Goal: Transaction & Acquisition: Purchase product/service

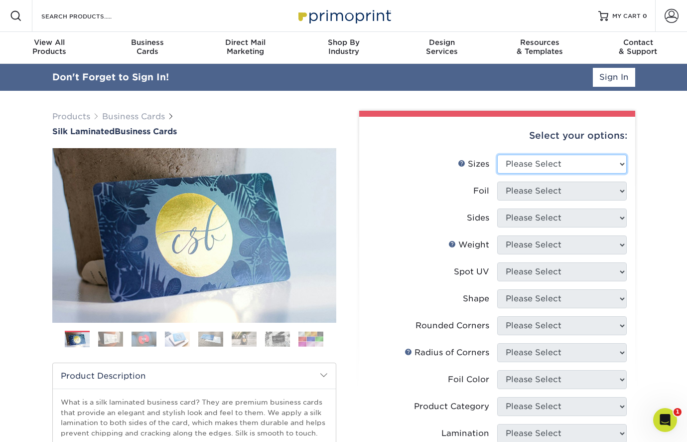
select select "2.12x3.38"
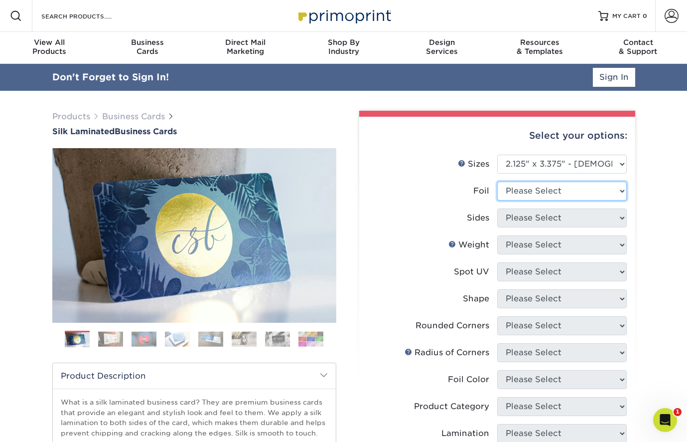
select select "0"
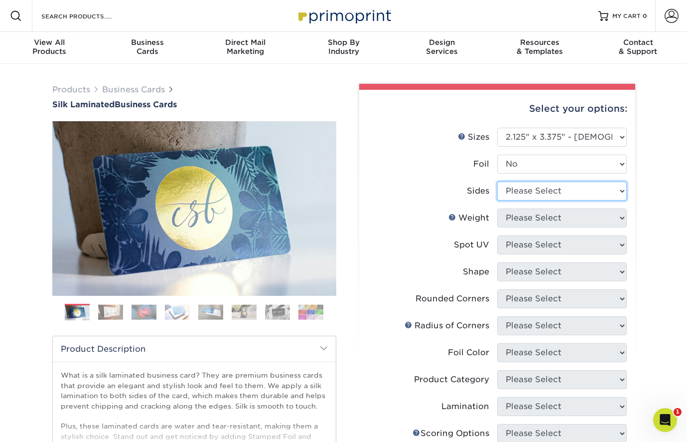
select select "13abbda7-1d64-4f25-8bb2-c179b224825d"
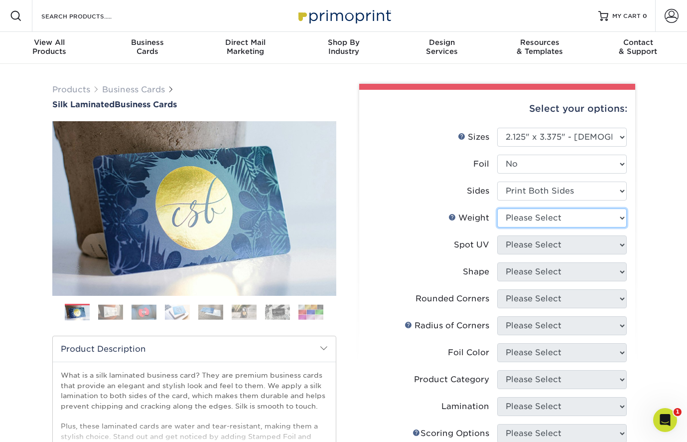
select select "16PT"
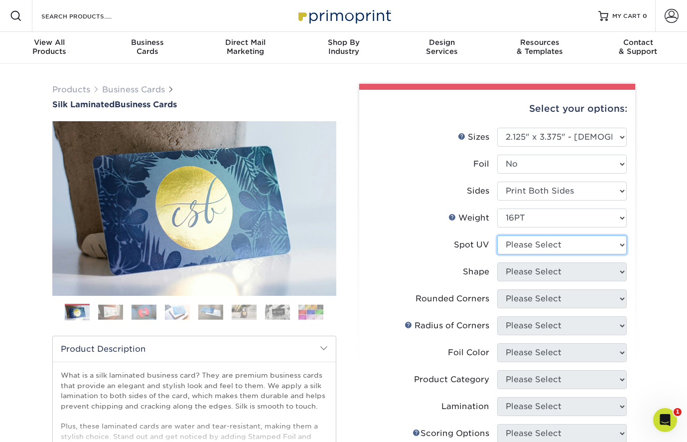
select select "3"
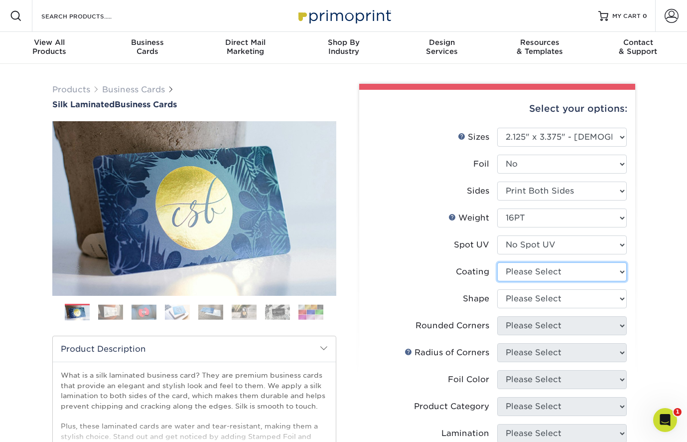
select select "3e7618de-abca-4bda-9f97-8b9129e913d8"
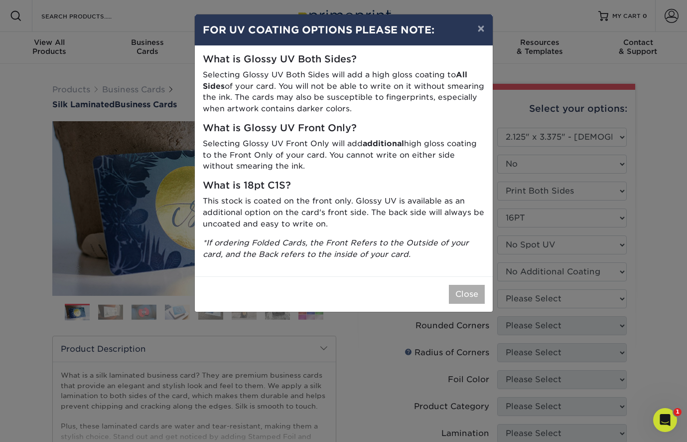
click at [468, 292] on button "Close" at bounding box center [467, 294] width 36 height 19
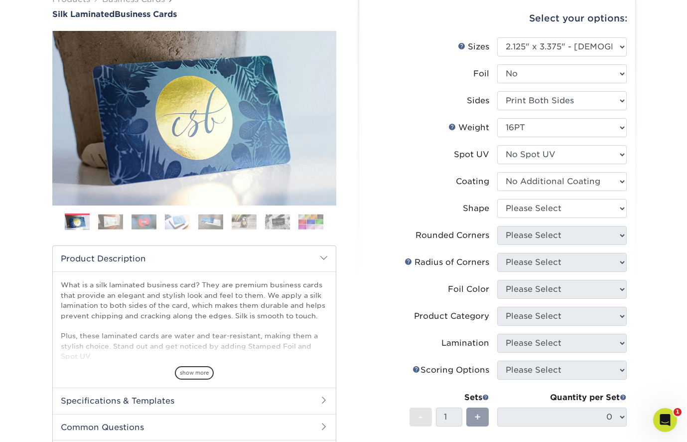
scroll to position [118, 0]
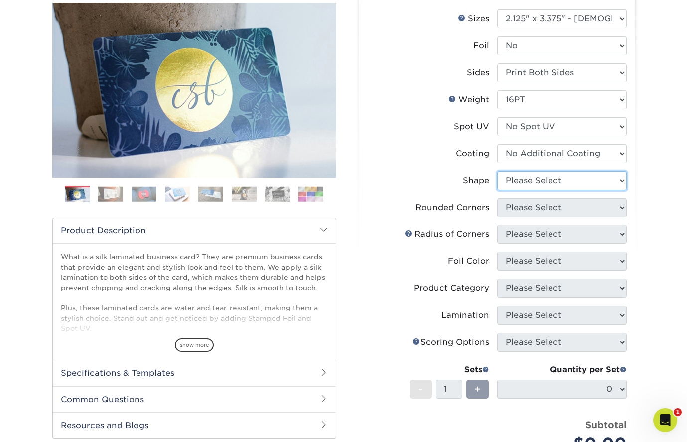
select select "standard"
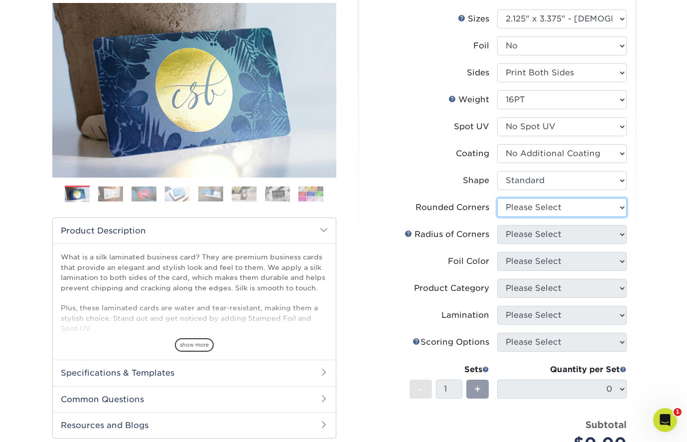
select select "0"
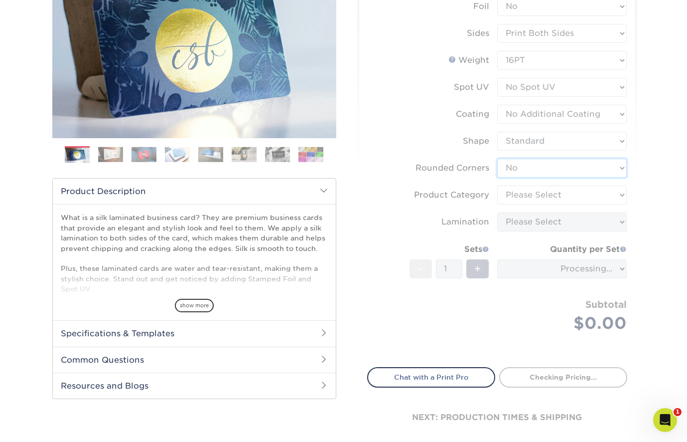
scroll to position [165, 0]
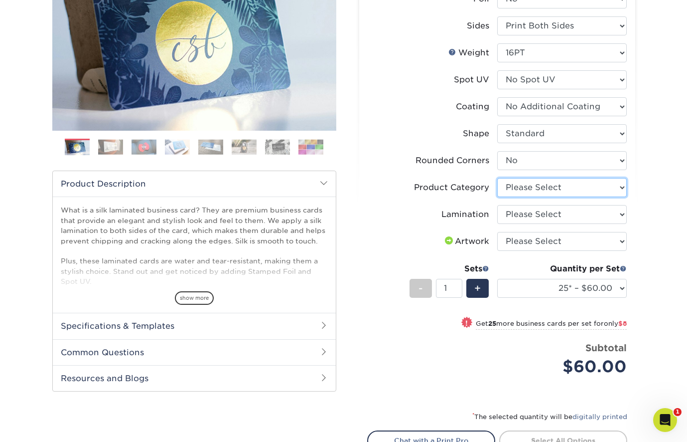
select select "3b5148f1-0588-4f88-a218-97bcfdce65c1"
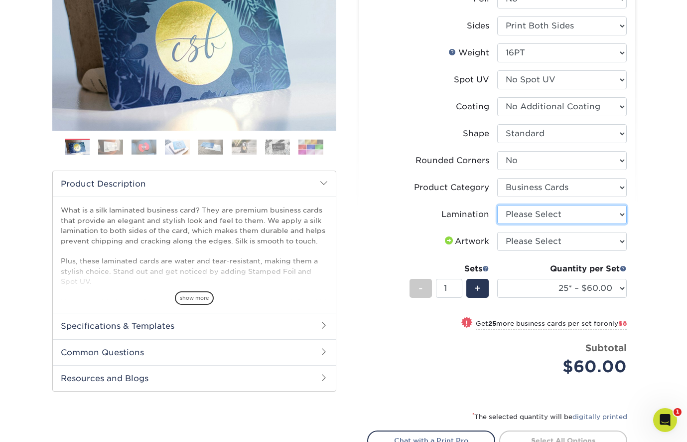
select select "ccacb42f-45f7-42d3-bbd3-7c8421cf37f0"
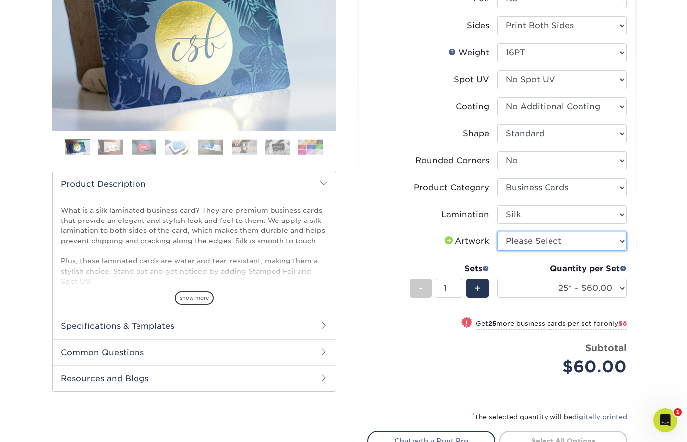
select select "upload"
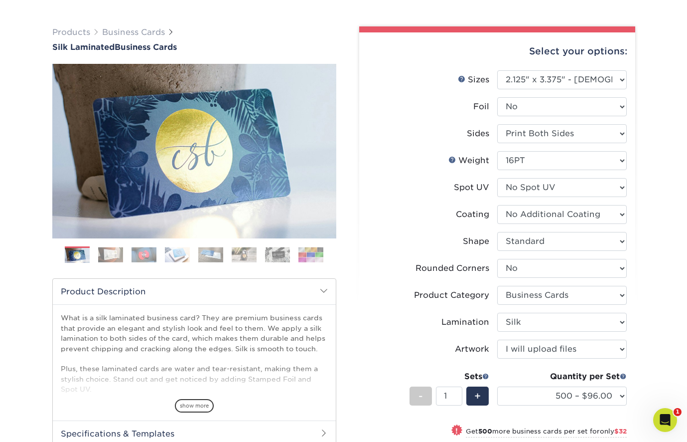
scroll to position [65, 0]
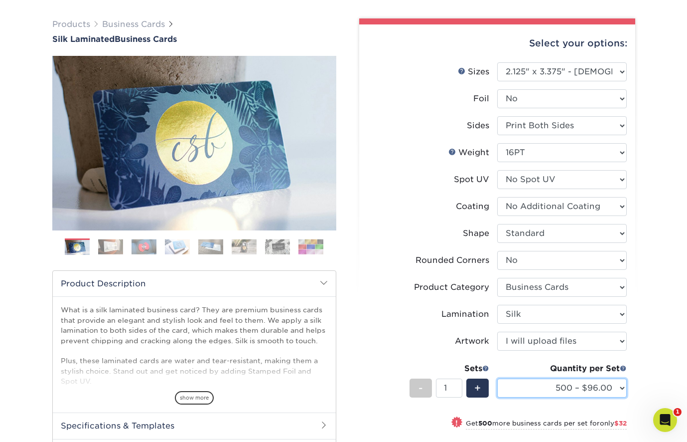
select select "1000 – $128.00"
click at [539, 110] on li "Foil Please Select No Yes" at bounding box center [497, 102] width 259 height 27
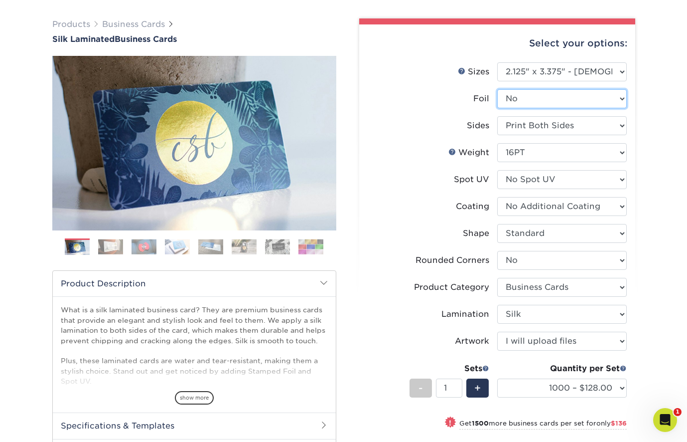
select select "1"
select select "-1"
select select
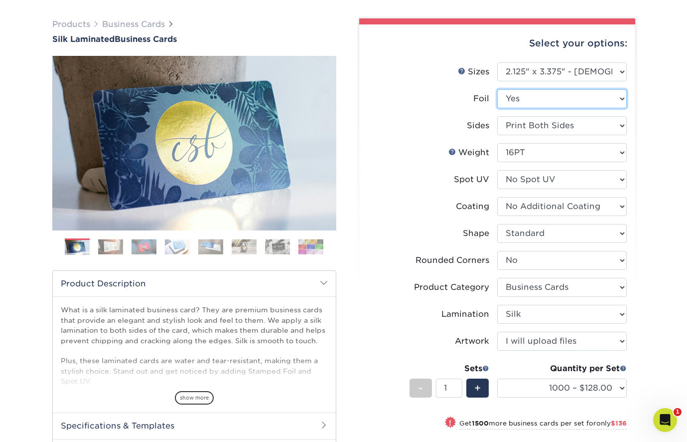
select select "-1"
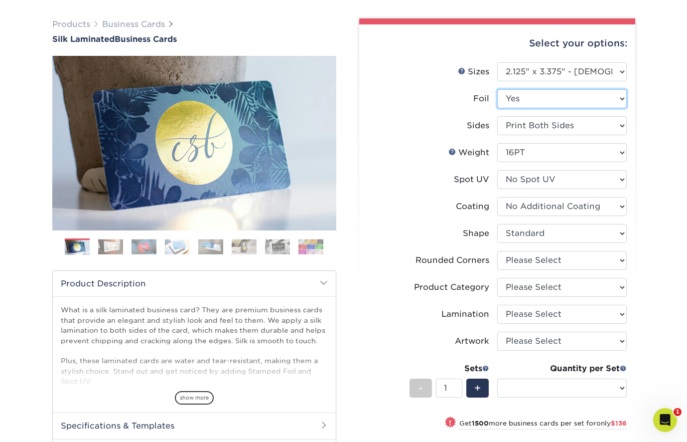
select select "-1"
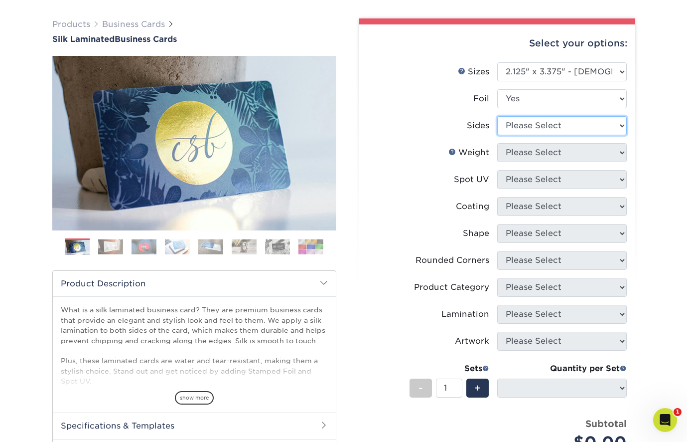
select select "34527644-b4fd-4ffb-9092-1318eefcd9d9"
select select
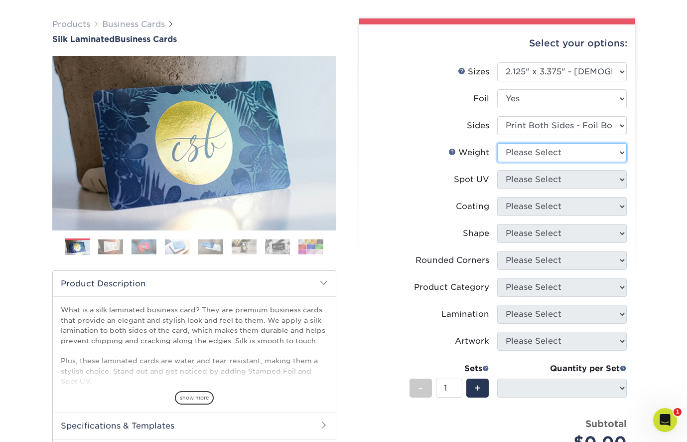
select select "16PT"
select select
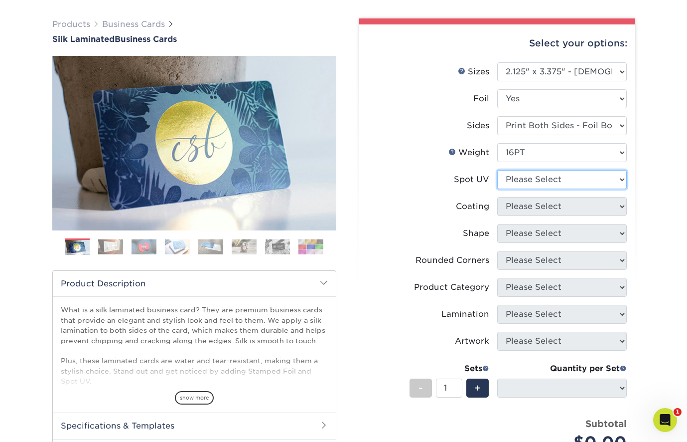
select select "3"
select select
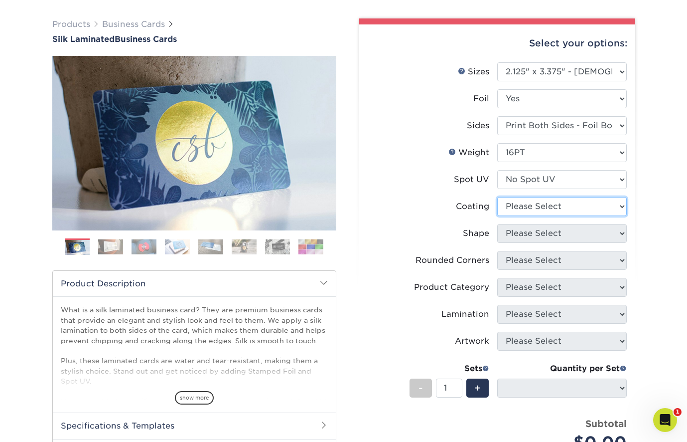
select select "3e7618de-abca-4bda-9f97-8b9129e913d8"
select select
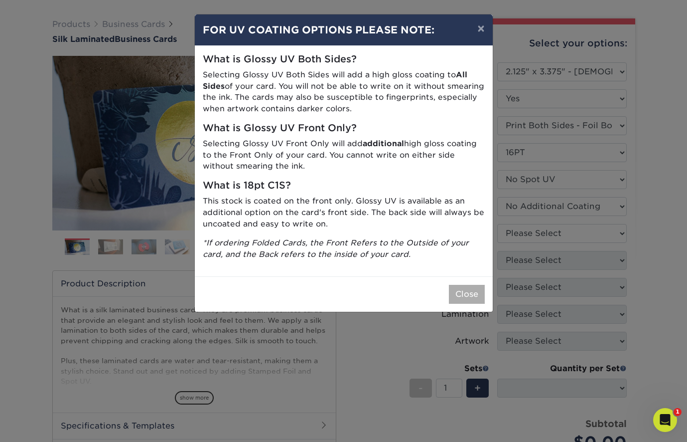
click at [477, 291] on button "Close" at bounding box center [467, 294] width 36 height 19
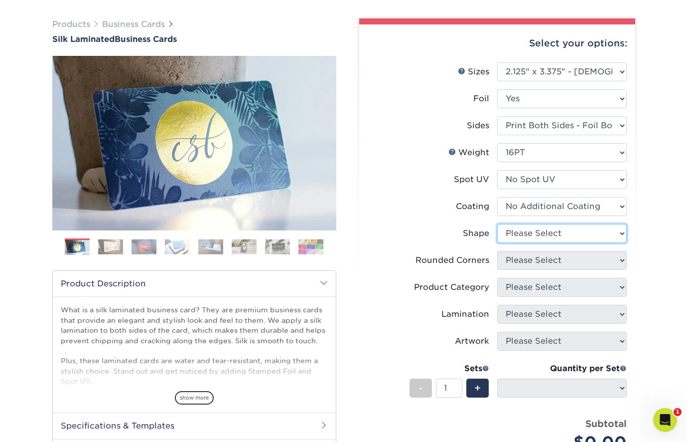
select select "standard"
select select
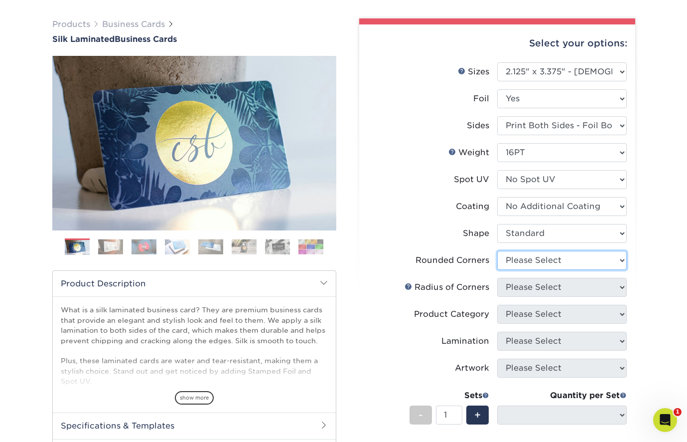
select select "0"
select select "-1"
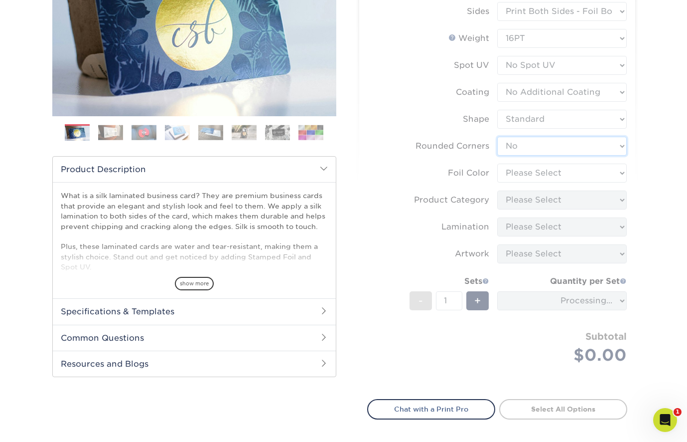
scroll to position [181, 0]
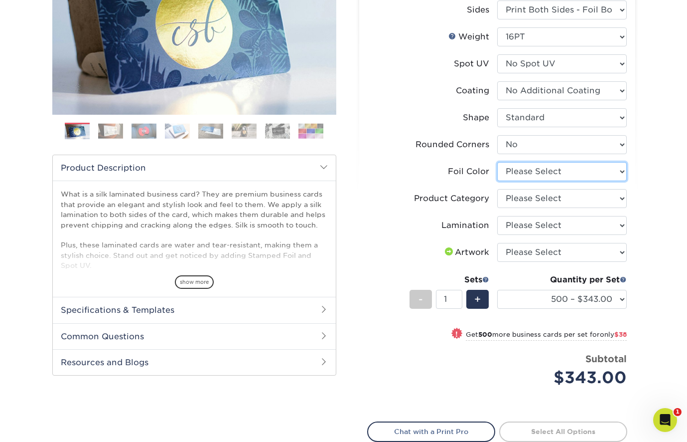
select select "acffa4a5-22f9-4585-ba3f-0adaa54b8c85"
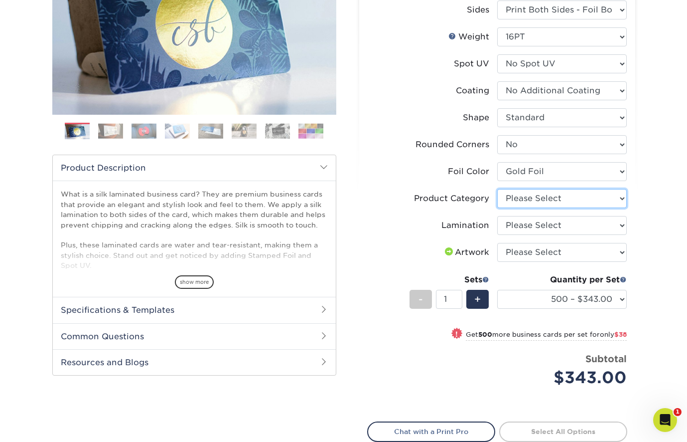
select select "3b5148f1-0588-4f88-a218-97bcfdce65c1"
select select "ccacb42f-45f7-42d3-bbd3-7c8421cf37f0"
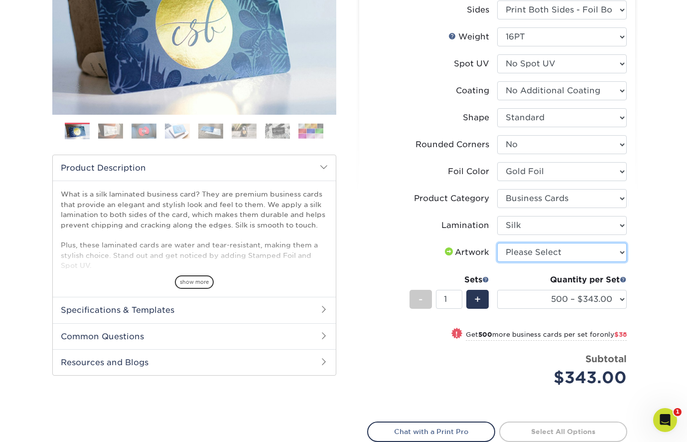
select select "upload"
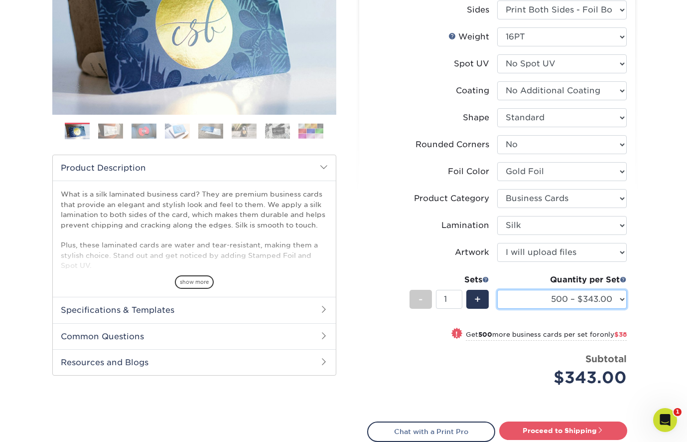
select select "1000 – $381.00"
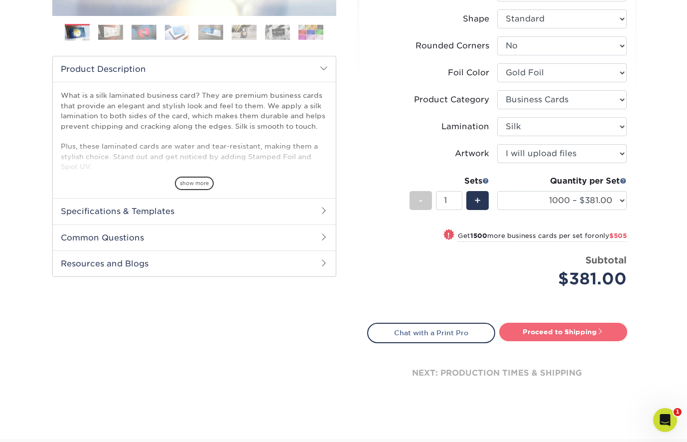
click at [537, 330] on link "Proceed to Shipping" at bounding box center [564, 332] width 128 height 18
type input "Set 1"
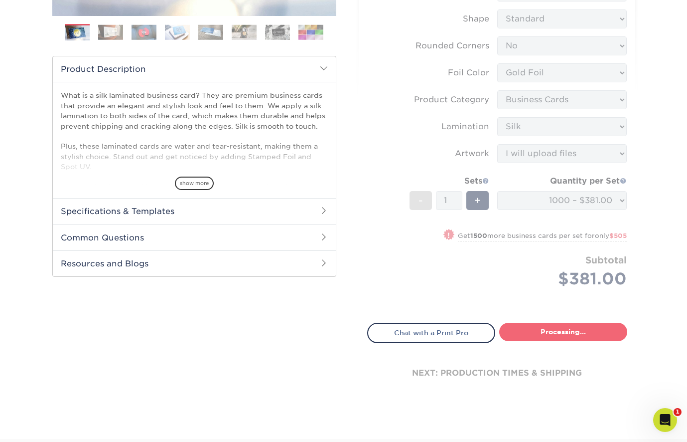
select select "292dee31-59f4-4c86-aae0-b92cd283088a"
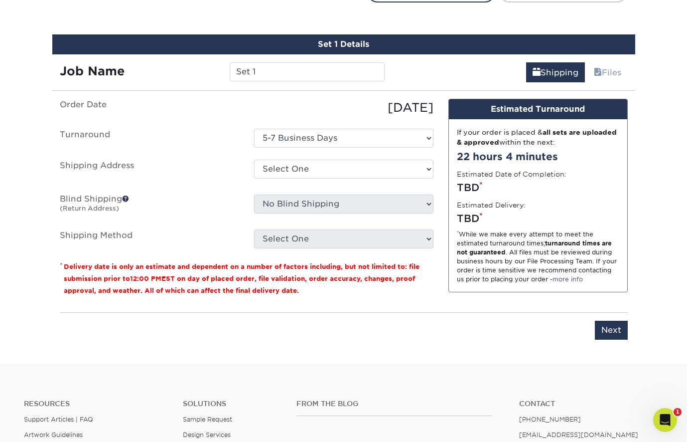
scroll to position [629, 0]
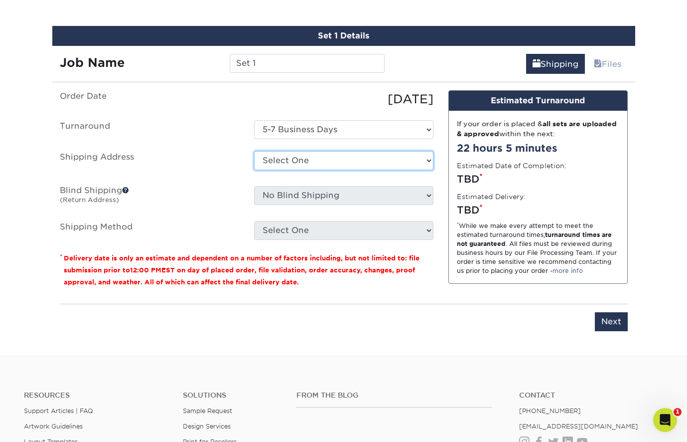
select select "newaddress"
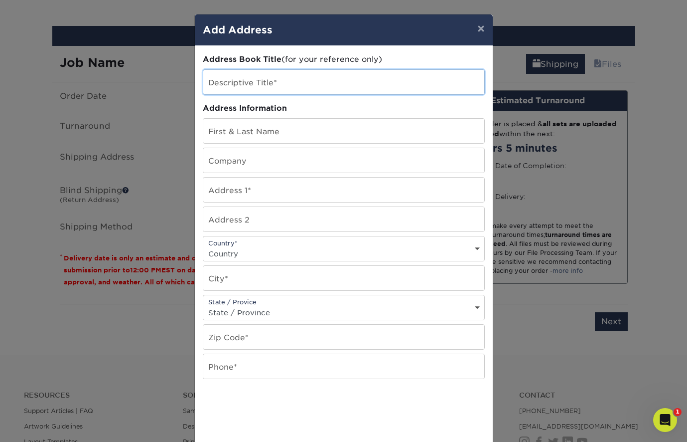
click at [244, 75] on input "text" at bounding box center [343, 82] width 281 height 24
type input "OK"
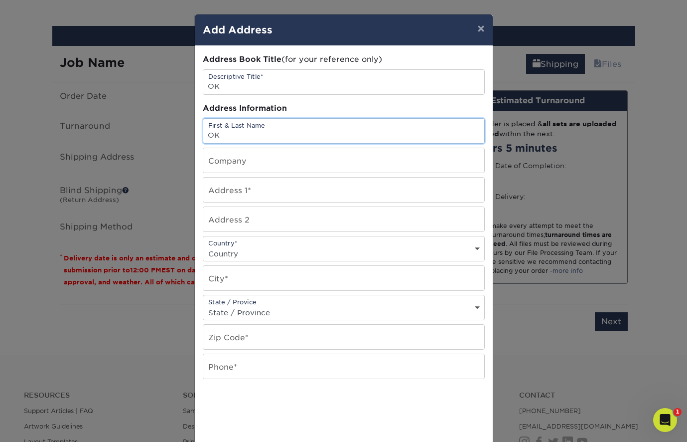
type input "OK"
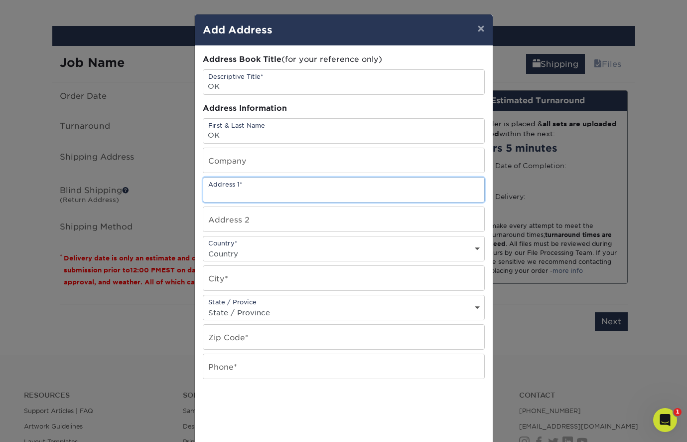
paste input "288 Brower Avenue"
type input "288 Brower Avenue"
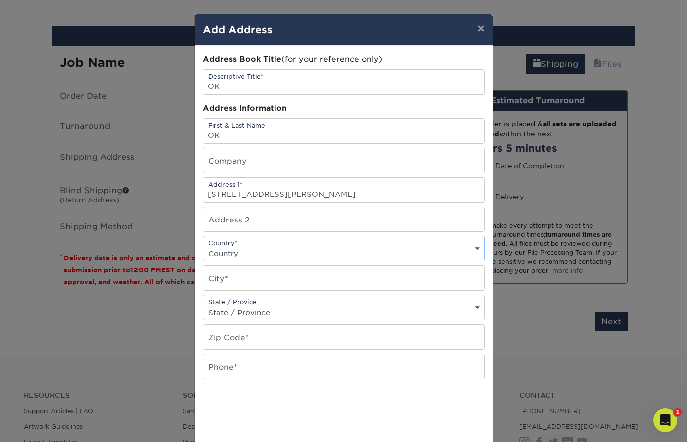
select select "US"
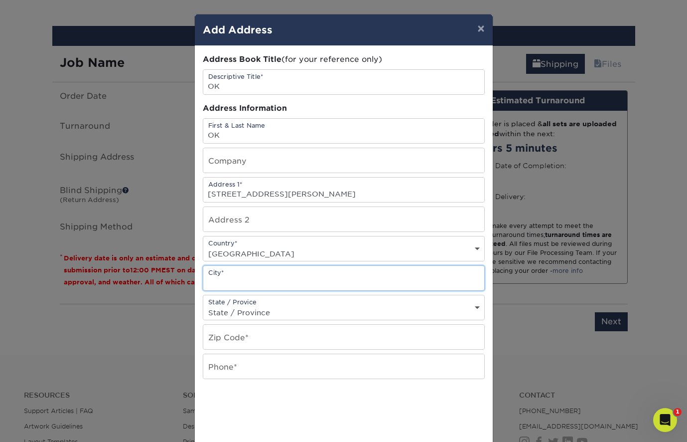
click at [246, 279] on input "text" at bounding box center [343, 278] width 281 height 24
paste input "Rockville Centre"
type input "Rockville Centre"
select select "NY"
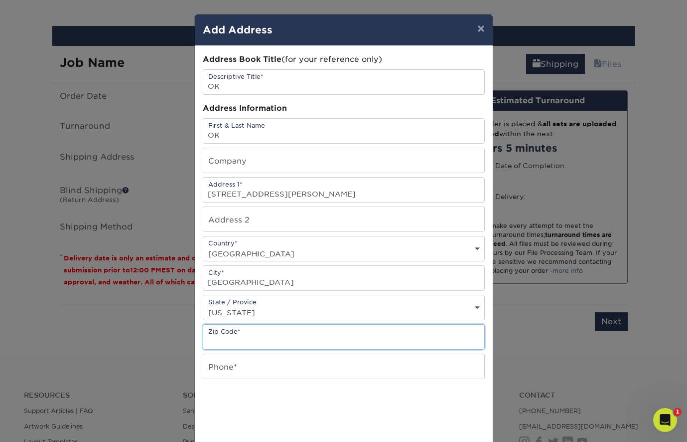
paste input "11570"
type input "11570"
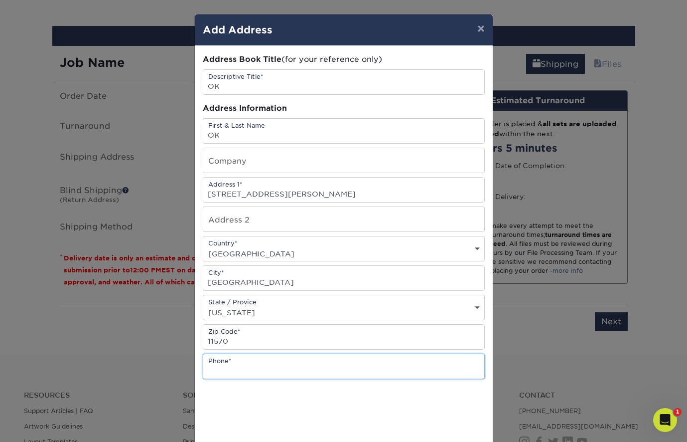
type input "m"
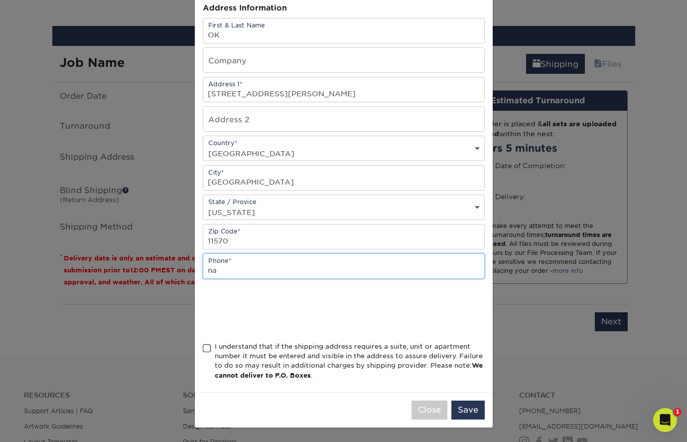
scroll to position [103, 0]
type input "na"
click at [207, 350] on span at bounding box center [207, 347] width 8 height 9
click at [0, 0] on input "I understand that if the shipping address requires a suite, unit or apartment n…" at bounding box center [0, 0] width 0 height 0
click at [475, 408] on button "Save" at bounding box center [468, 409] width 33 height 19
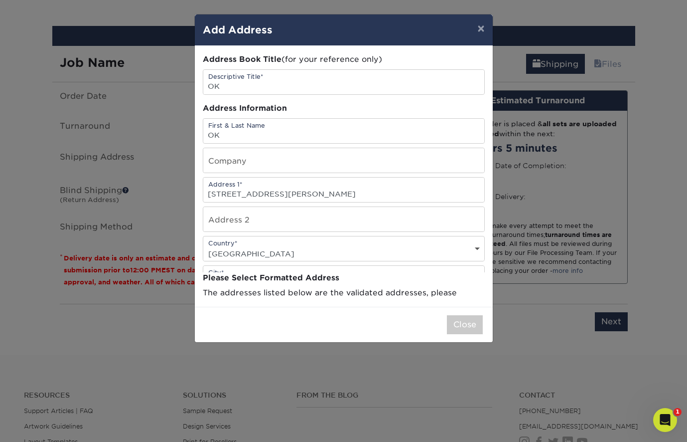
scroll to position [0, 0]
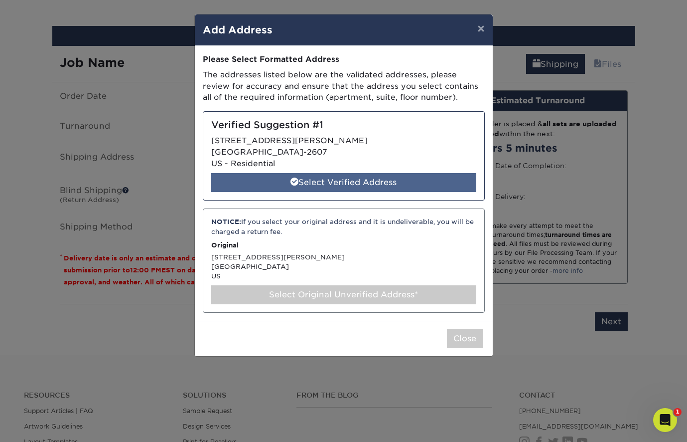
click at [396, 184] on div "Select Verified Address" at bounding box center [343, 182] width 265 height 19
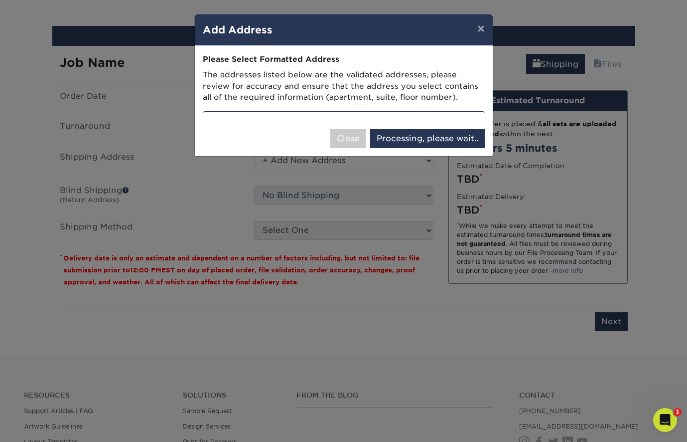
select select "285693"
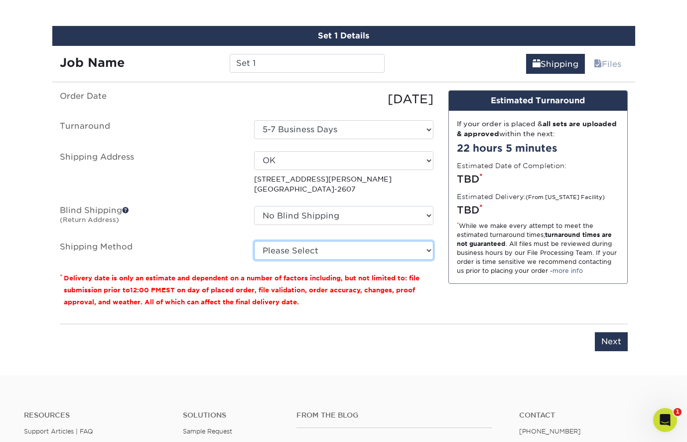
select select "03"
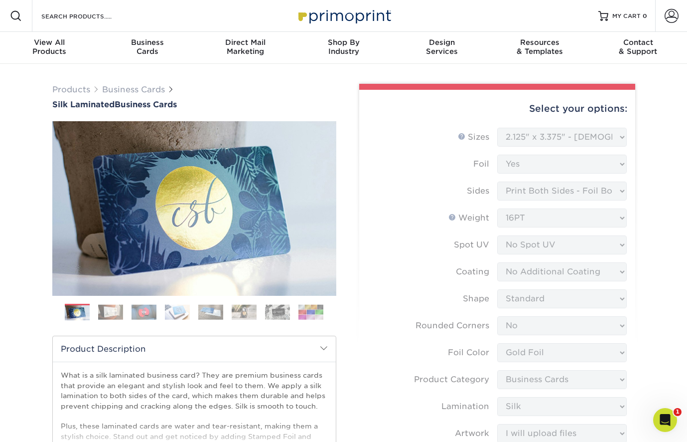
click at [397, 216] on form "Sizes Help Sizes Please Select 1.5" x 3.5" - Mini 1.75" x 3.5" - Mini 2" x 2" -…" at bounding box center [497, 359] width 260 height 463
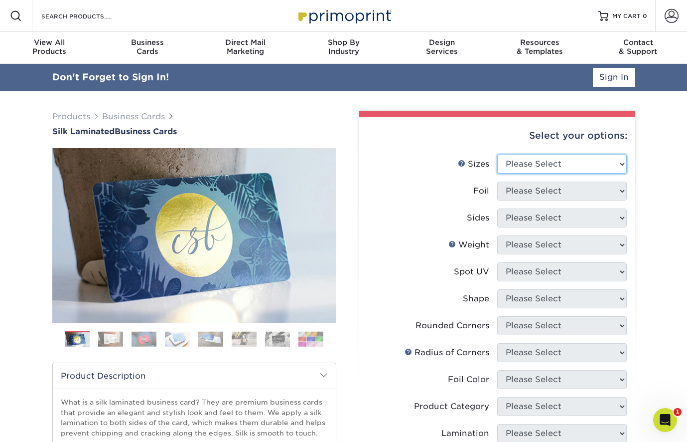
select select "2.12x3.38"
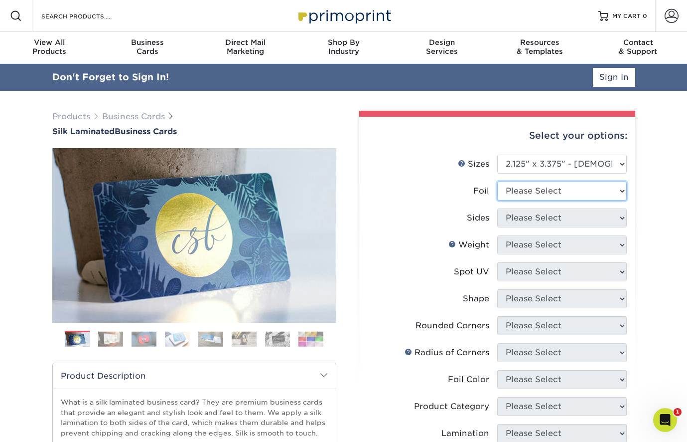
select select "0"
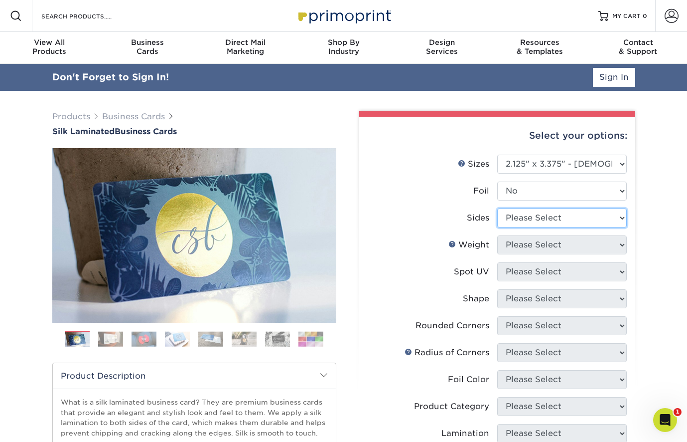
select select "13abbda7-1d64-4f25-8bb2-c179b224825d"
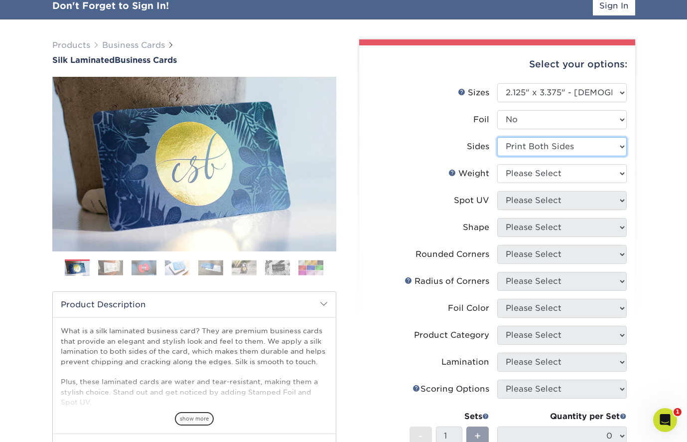
scroll to position [72, 0]
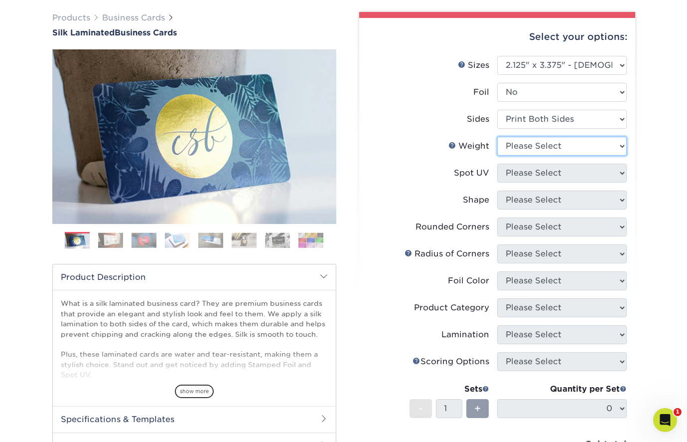
select select "16PT"
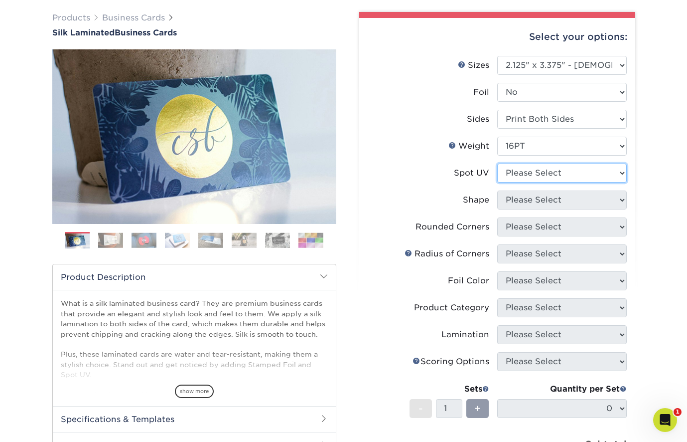
select select "3"
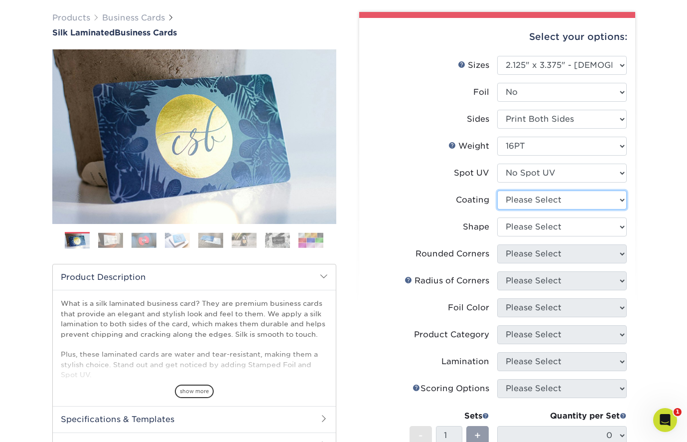
select select "3e7618de-abca-4bda-9f97-8b9129e913d8"
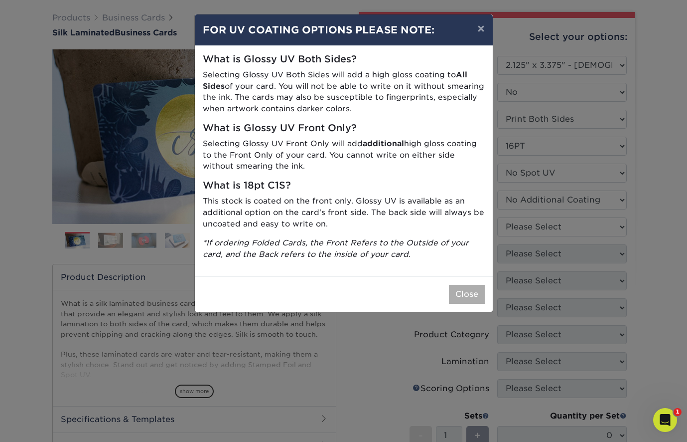
click at [453, 289] on button "Close" at bounding box center [467, 294] width 36 height 19
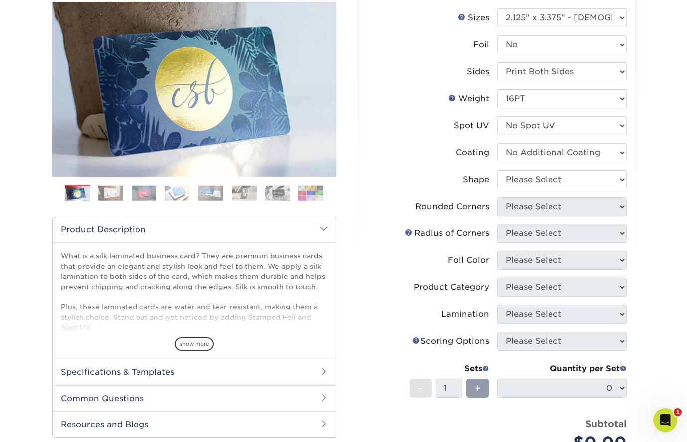
scroll to position [120, 0]
select select "standard"
select select "0"
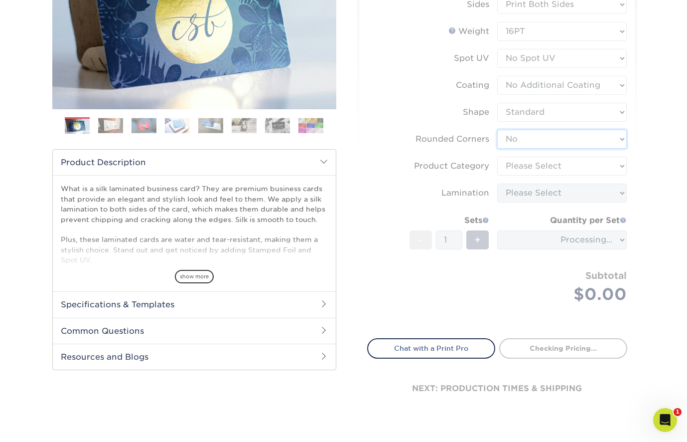
scroll to position [205, 0]
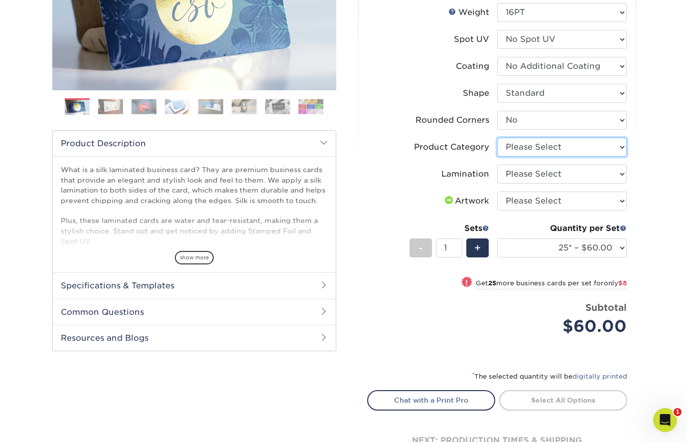
select select "3b5148f1-0588-4f88-a218-97bcfdce65c1"
select select "ccacb42f-45f7-42d3-bbd3-7c8421cf37f0"
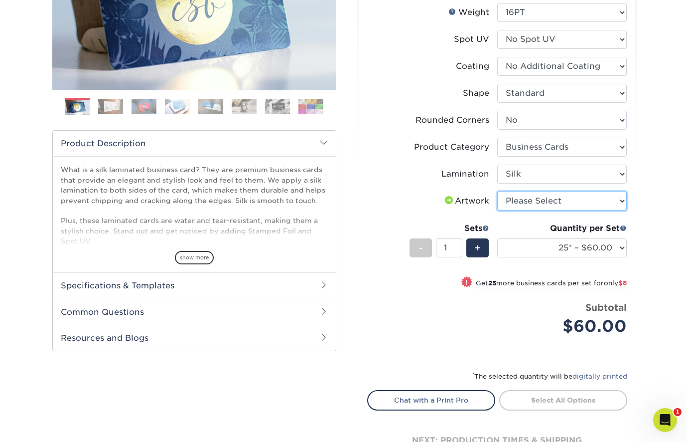
select select "upload"
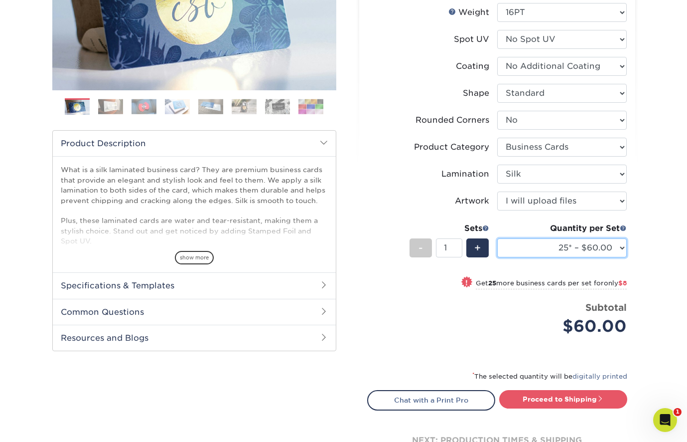
select select "1000 – $128.00"
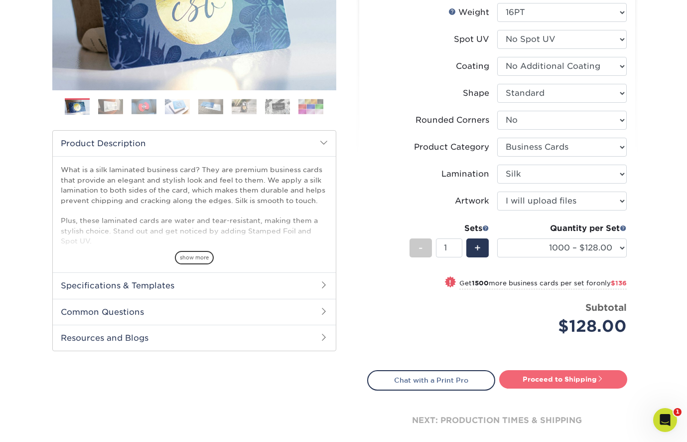
click at [543, 376] on link "Proceed to Shipping" at bounding box center [564, 379] width 128 height 18
type input "Set 1"
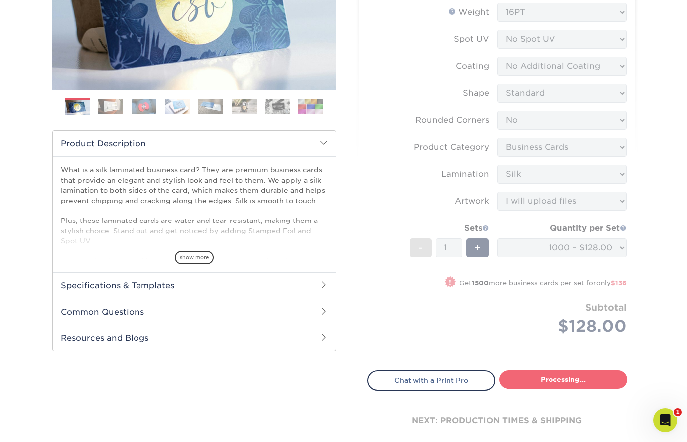
select select "b71ada11-47d6-49e6-875e-a22d3e4a9df2"
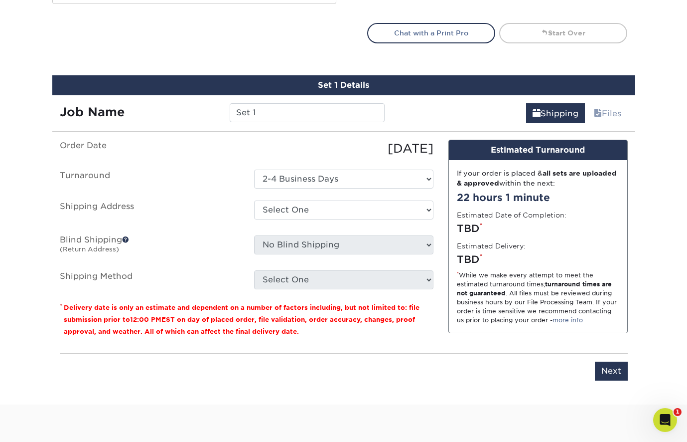
scroll to position [602, 0]
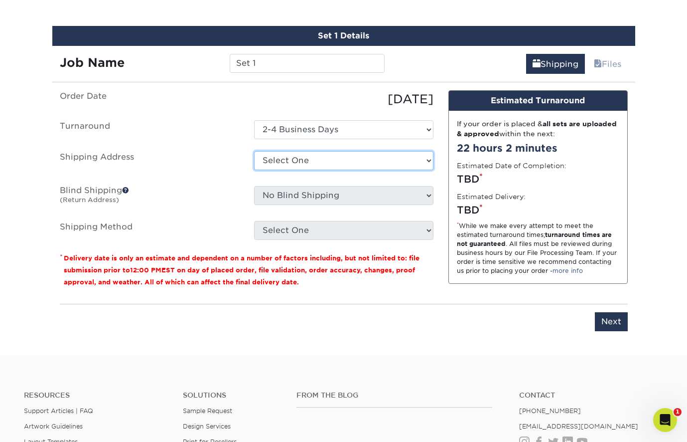
select select "285693"
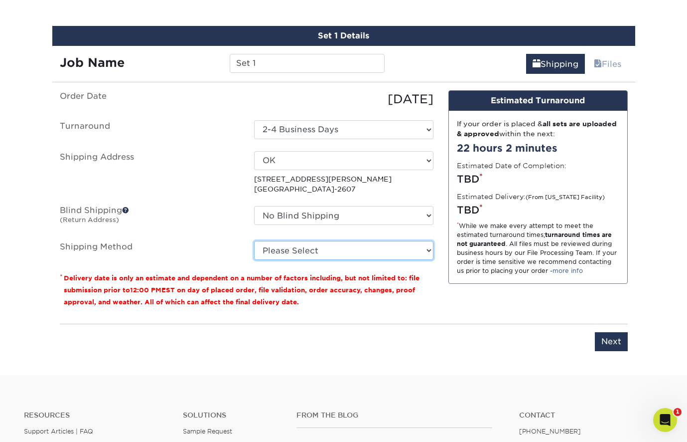
select select "03"
